Goal: Task Accomplishment & Management: Manage account settings

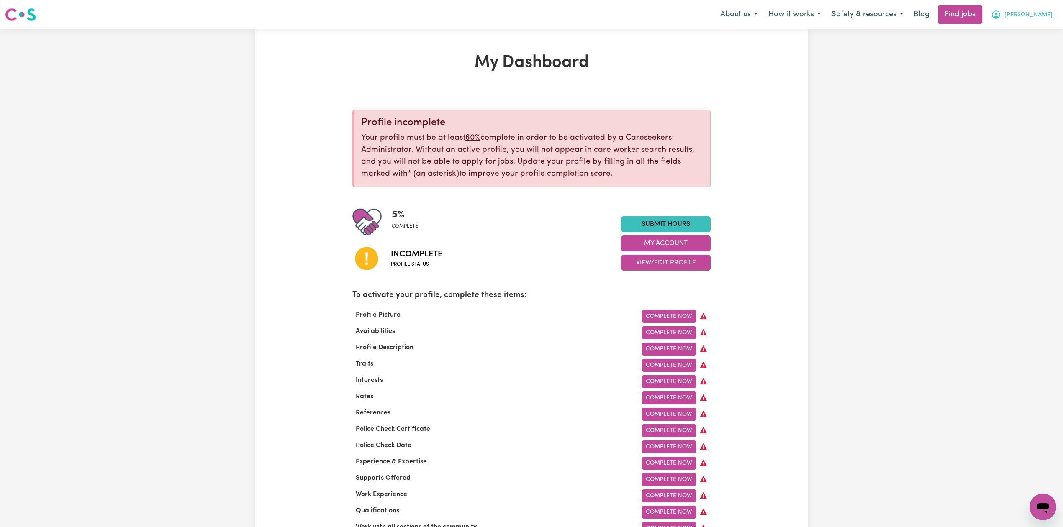
click at [1045, 23] on button "[PERSON_NAME]" at bounding box center [1022, 15] width 72 height 18
click at [1026, 59] on link "Logout" at bounding box center [1024, 64] width 66 height 16
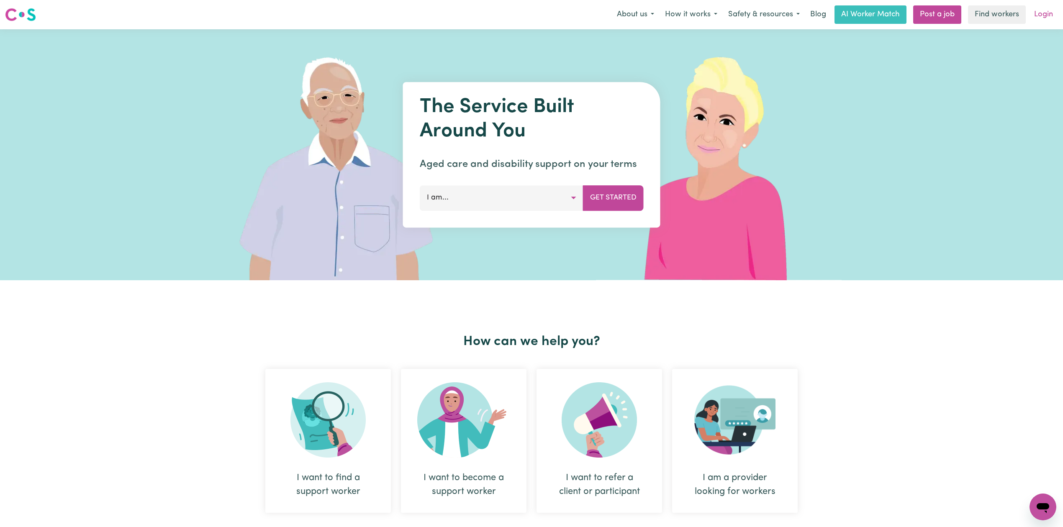
click at [1043, 12] on link "Login" at bounding box center [1043, 14] width 29 height 18
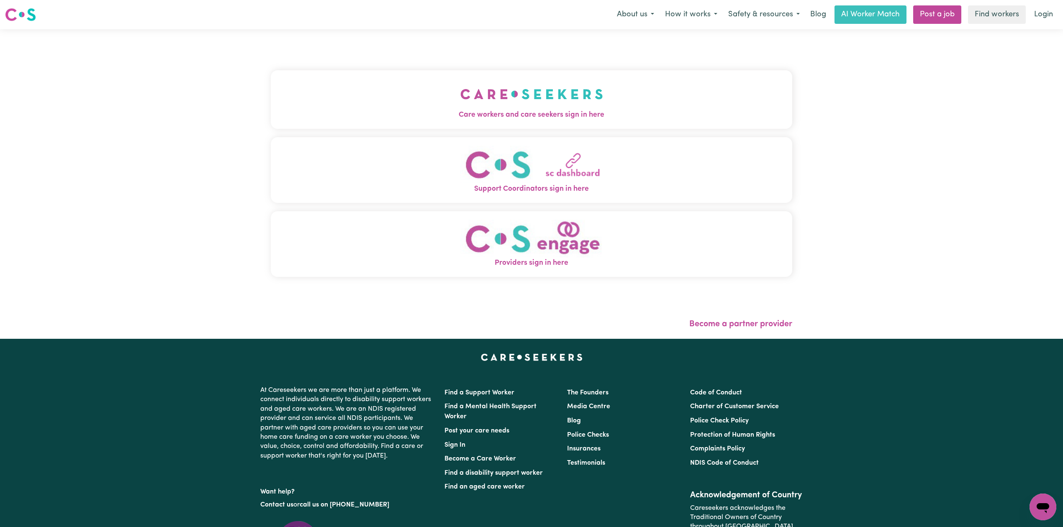
click at [377, 106] on button "Care workers and care seekers sign in here" at bounding box center [531, 99] width 521 height 59
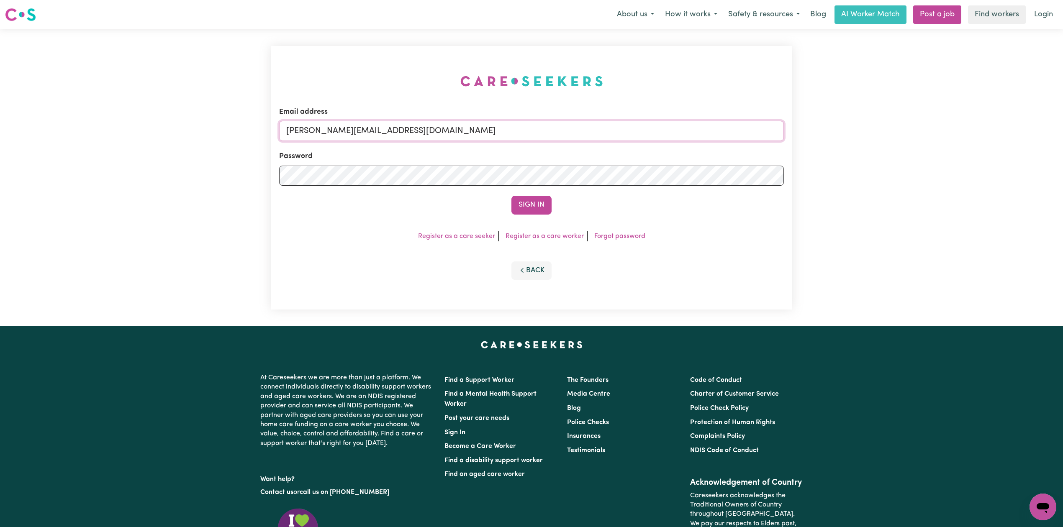
drag, startPoint x: 359, startPoint y: 128, endPoint x: 357, endPoint y: 136, distance: 8.1
click at [359, 128] on input "[PERSON_NAME][EMAIL_ADDRESS][DOMAIN_NAME]" at bounding box center [531, 131] width 505 height 20
drag, startPoint x: 329, startPoint y: 130, endPoint x: 562, endPoint y: 144, distance: 234.0
click at [562, 144] on form "Email address Superuser~[EMAIL_ADDRESS][DOMAIN_NAME] Password Sign In" at bounding box center [531, 161] width 505 height 108
type input "Superuser~[EMAIL_ADDRESS][DOMAIN_NAME]"
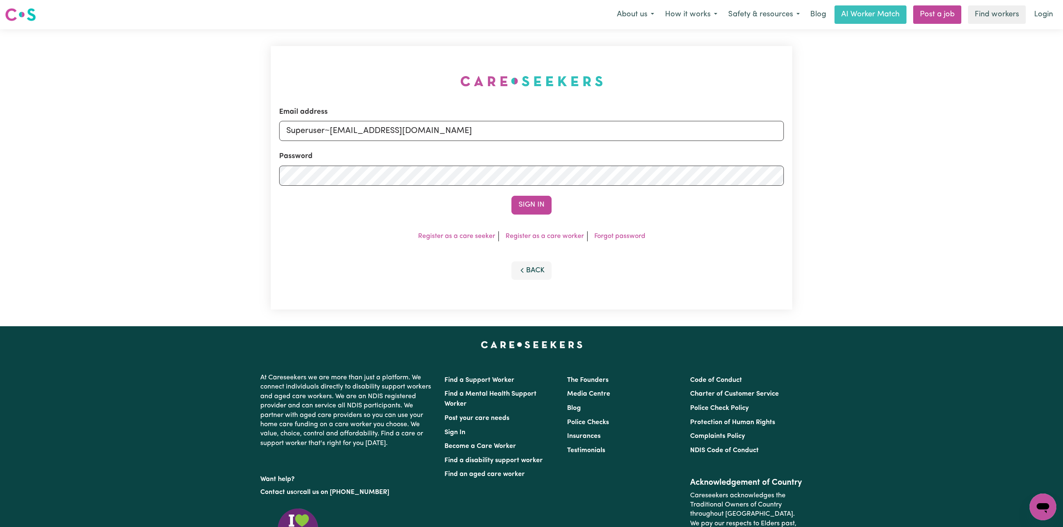
click at [537, 205] on button "Sign In" at bounding box center [531, 205] width 40 height 18
